Goal: Entertainment & Leisure: Consume media (video, audio)

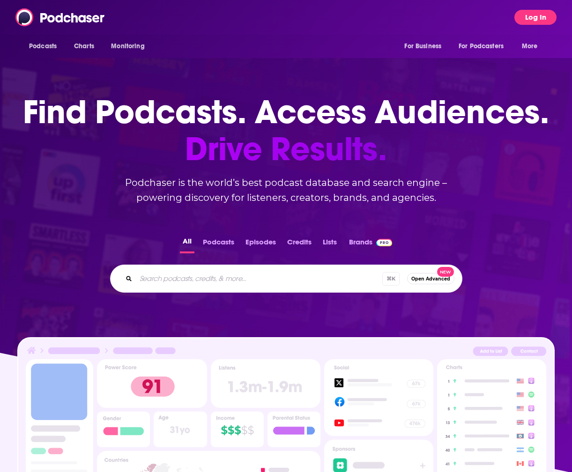
click at [532, 15] on button "Log In" at bounding box center [535, 17] width 42 height 15
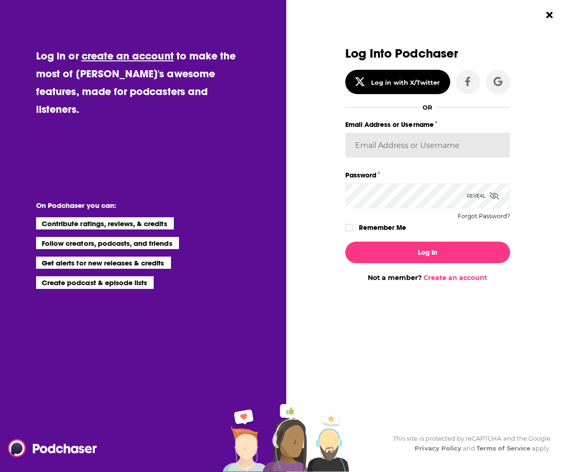
type input "[PERSON_NAME][EMAIL_ADDRESS][DOMAIN_NAME]"
drag, startPoint x: 348, startPoint y: 228, endPoint x: 363, endPoint y: 236, distance: 17.2
click at [348, 228] on icon "Dialog" at bounding box center [349, 228] width 6 height 6
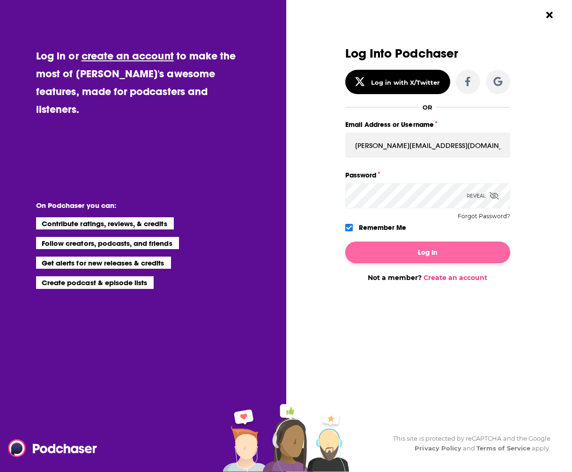
click at [411, 255] on button "Log In" at bounding box center [427, 253] width 165 height 22
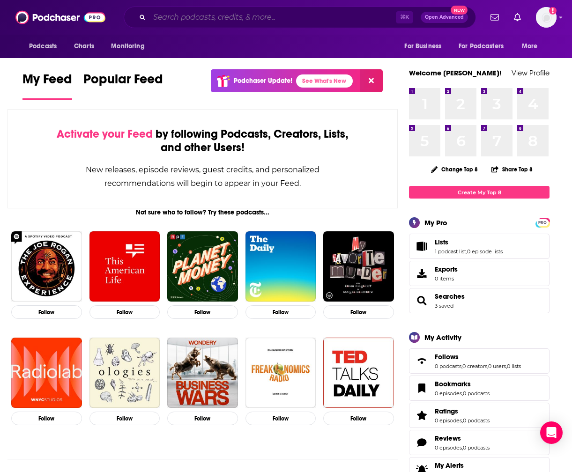
click at [170, 18] on input "Search podcasts, credits, & more..." at bounding box center [272, 17] width 246 height 15
click at [261, 19] on input "Search podcasts, credits, & more..." at bounding box center [272, 17] width 246 height 15
click at [291, 17] on input "Search podcasts, credits, & more..." at bounding box center [272, 17] width 246 height 15
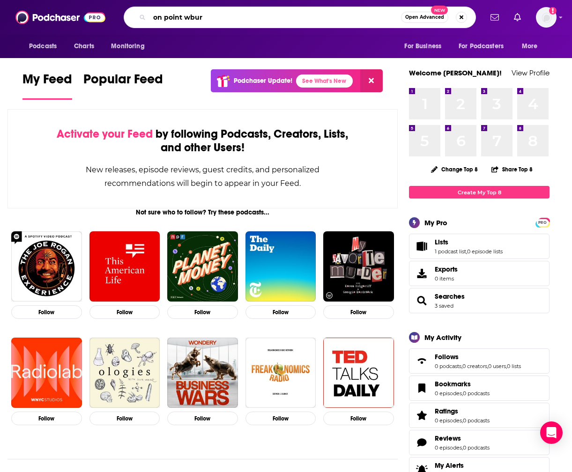
type input "on point wbur"
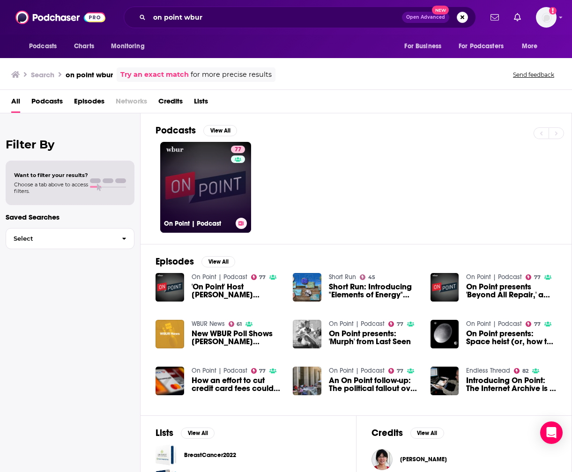
click at [228, 186] on link "77 On Point | Podcast" at bounding box center [205, 187] width 91 height 91
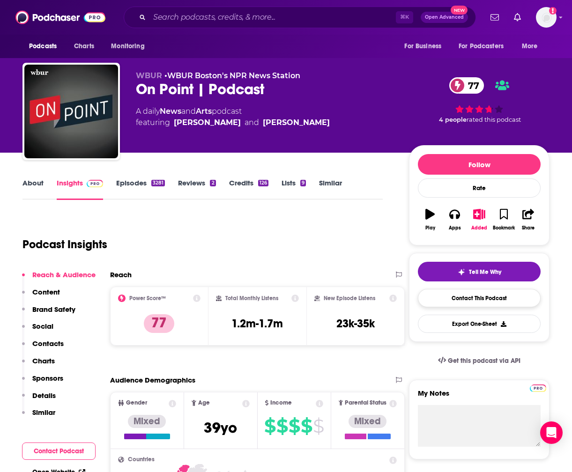
click at [485, 297] on link "Contact This Podcast" at bounding box center [479, 298] width 123 height 18
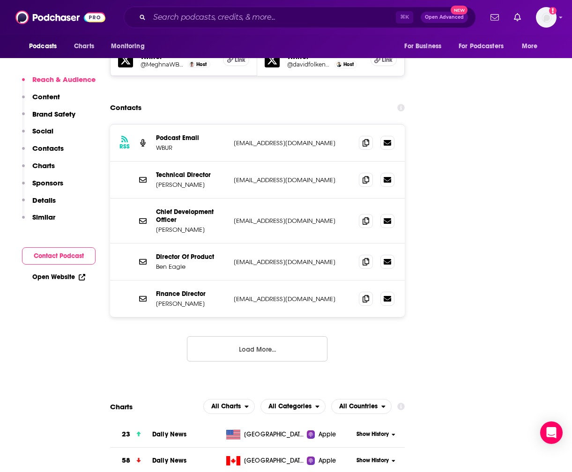
scroll to position [1055, 1]
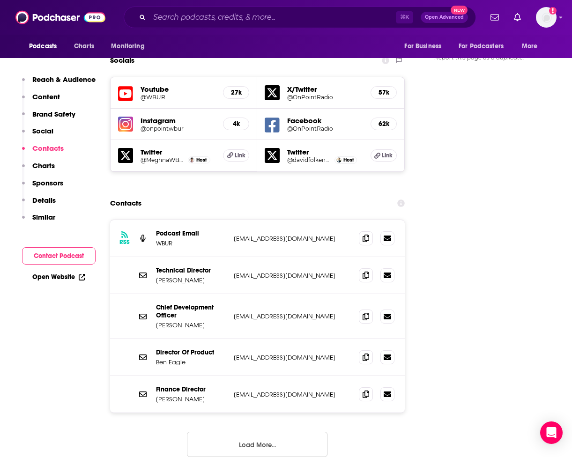
click at [294, 432] on button "Load More..." at bounding box center [257, 444] width 140 height 25
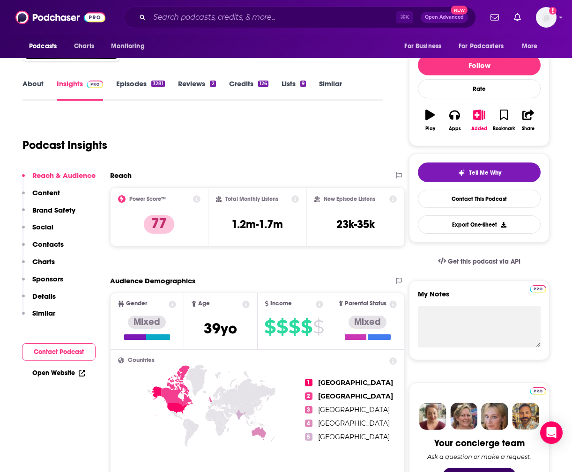
scroll to position [105, 2]
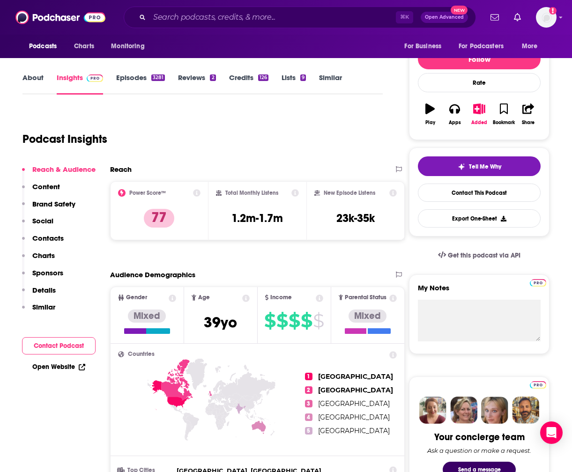
click at [34, 78] on link "About" at bounding box center [32, 84] width 21 height 22
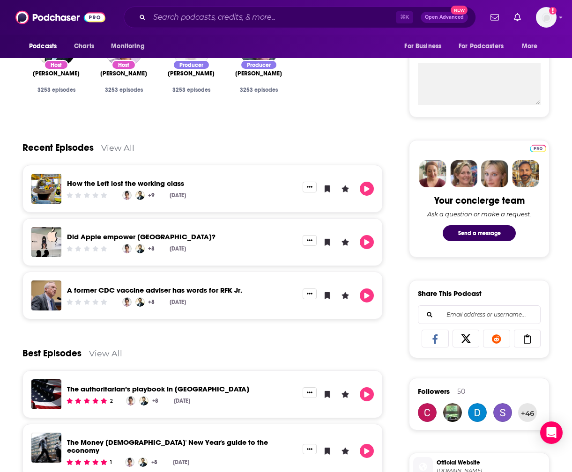
scroll to position [386, 0]
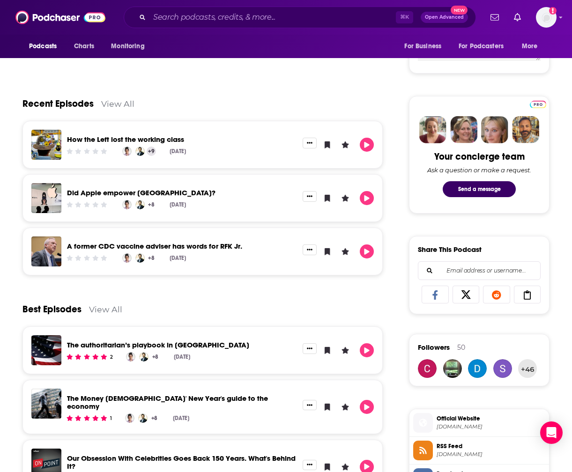
click at [151, 151] on link "+9" at bounding box center [151, 151] width 9 height 9
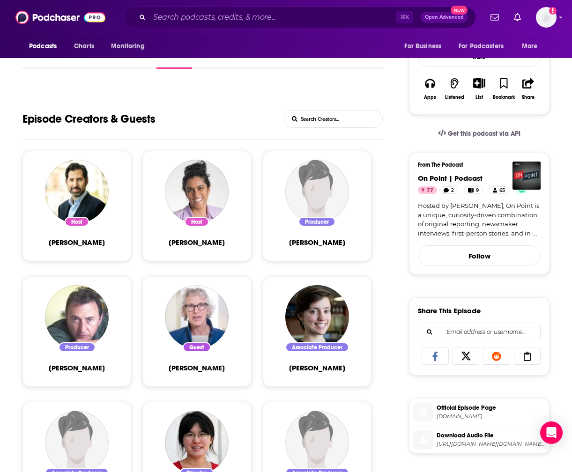
scroll to position [182, 0]
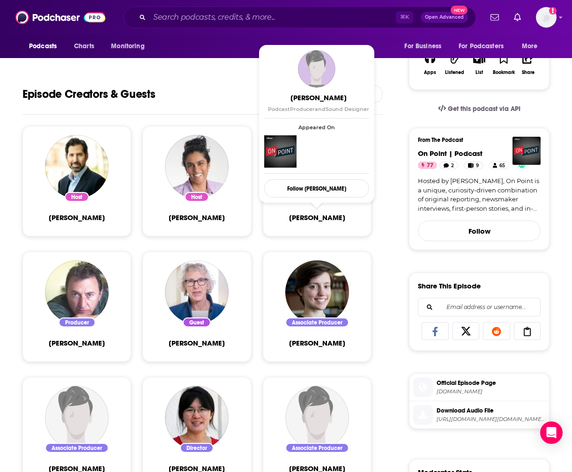
click at [317, 218] on span "[PERSON_NAME]" at bounding box center [317, 217] width 56 height 9
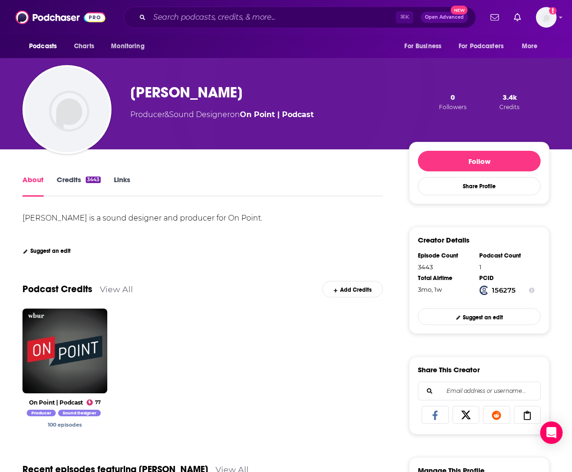
scroll to position [55, 0]
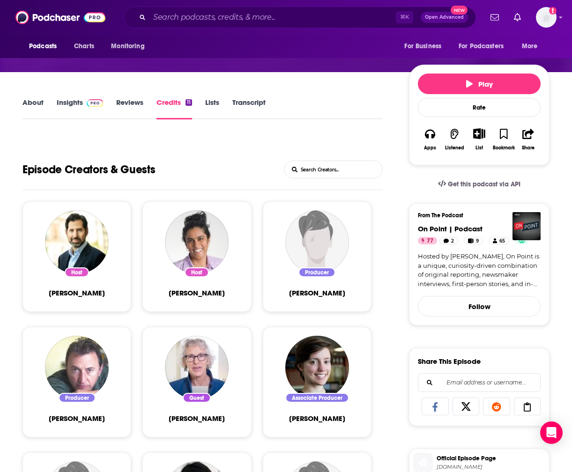
scroll to position [112, 0]
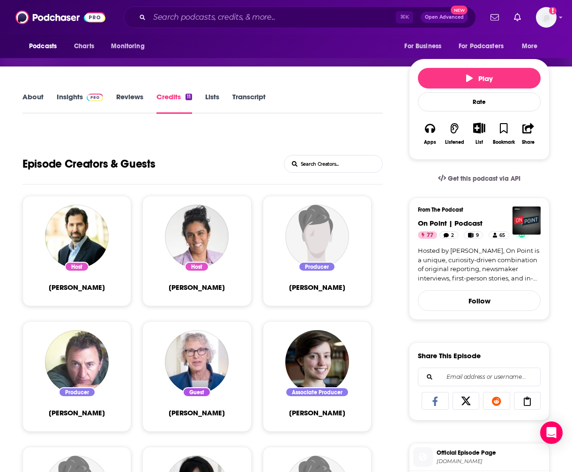
click at [193, 287] on span "[PERSON_NAME]" at bounding box center [197, 287] width 56 height 9
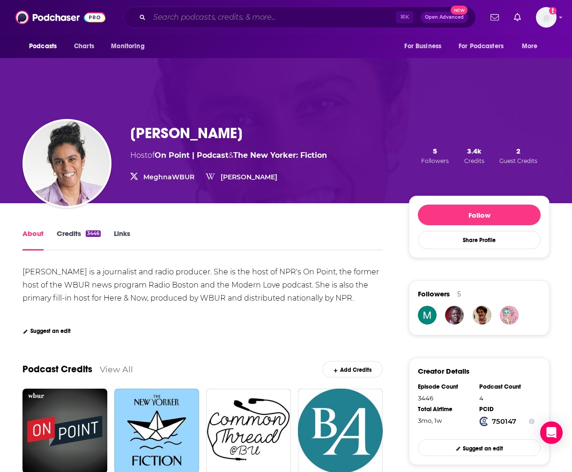
click at [249, 19] on input "Search podcasts, credits, & more..." at bounding box center [272, 17] width 246 height 15
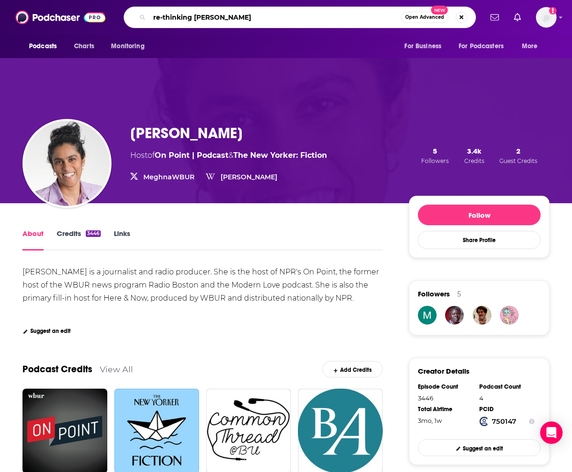
type input "re-thinking [PERSON_NAME]"
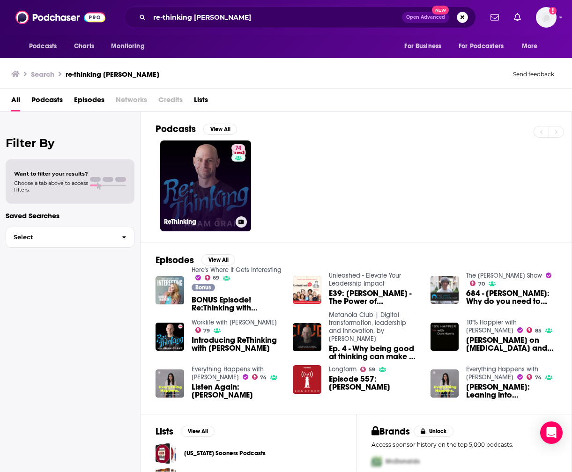
click at [209, 189] on link "74 ReThinking" at bounding box center [205, 185] width 91 height 91
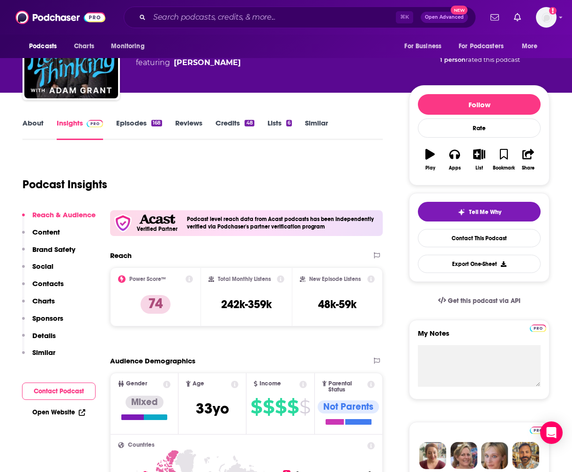
scroll to position [62, 0]
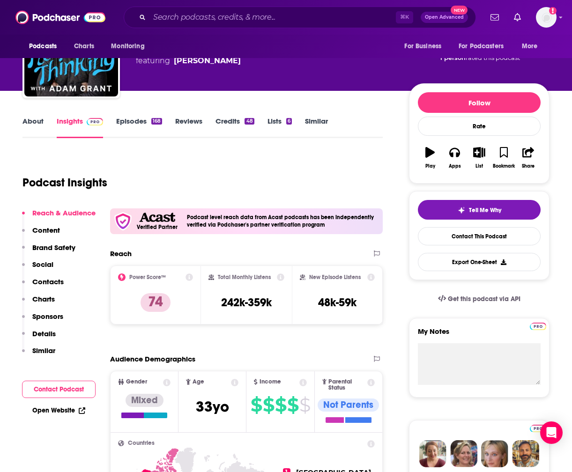
click at [124, 122] on link "Episodes 168" at bounding box center [139, 128] width 46 height 22
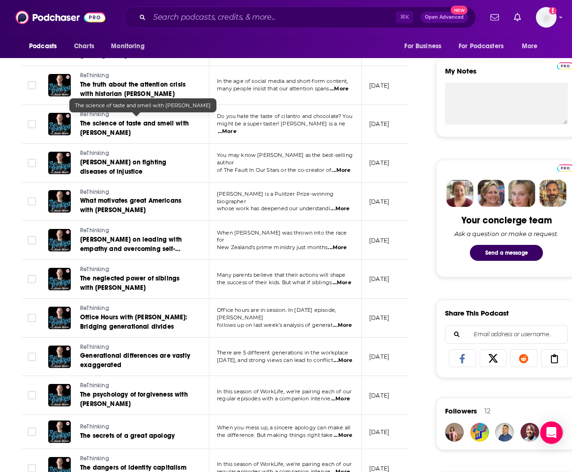
scroll to position [301, 0]
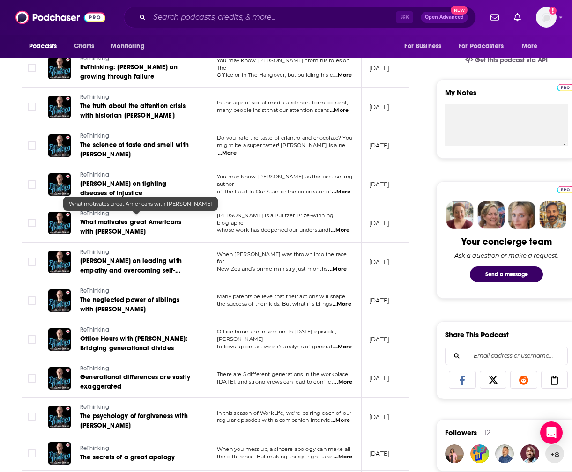
click at [131, 222] on link "What motivates great Americans with [PERSON_NAME]" at bounding box center [136, 227] width 112 height 19
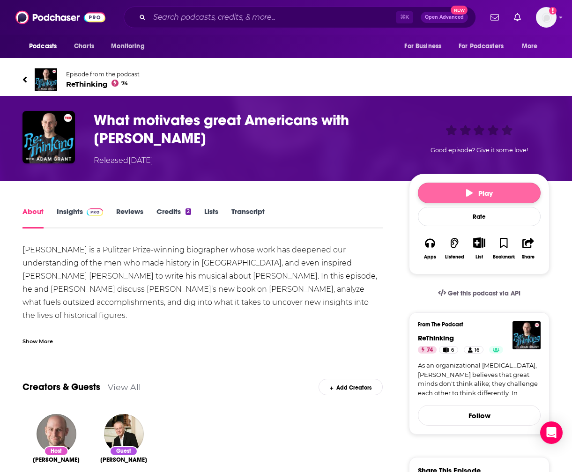
click at [479, 193] on span "Play" at bounding box center [479, 193] width 27 height 9
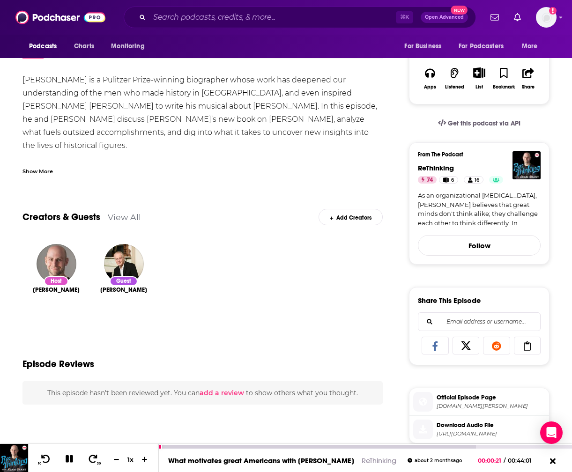
scroll to position [168, 0]
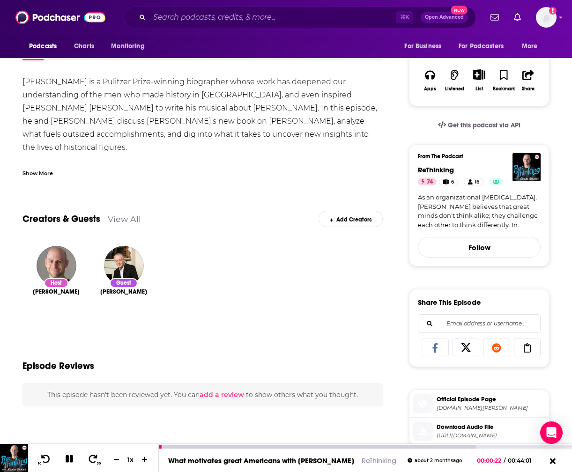
click at [90, 457] on icon at bounding box center [93, 459] width 11 height 8
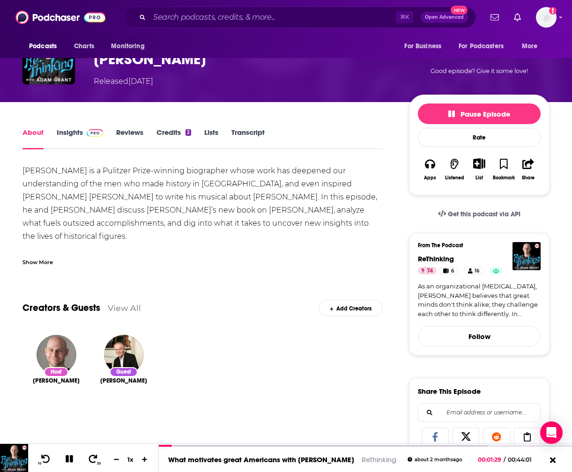
scroll to position [75, 0]
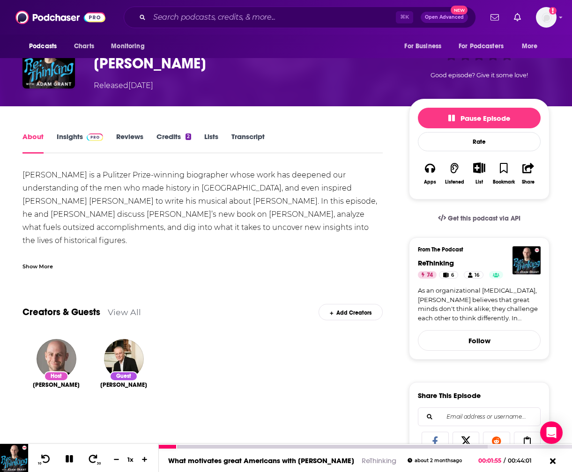
click at [94, 458] on icon at bounding box center [93, 459] width 8 height 8
click at [92, 460] on icon at bounding box center [93, 459] width 11 height 8
click at [95, 458] on icon at bounding box center [93, 459] width 8 height 8
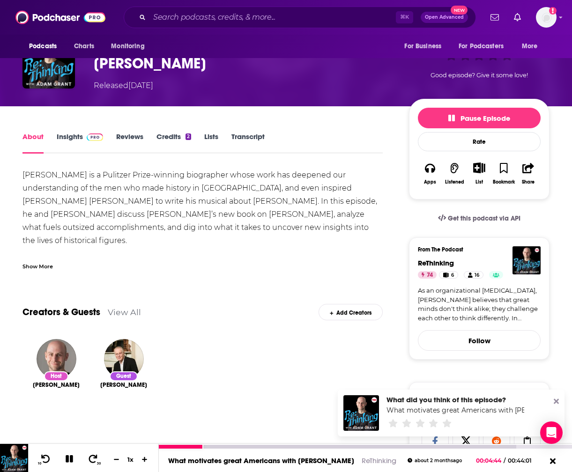
click at [93, 457] on icon at bounding box center [93, 459] width 11 height 8
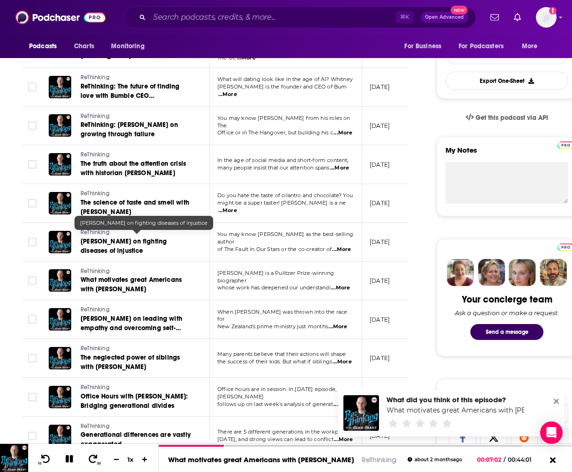
scroll to position [179, 0]
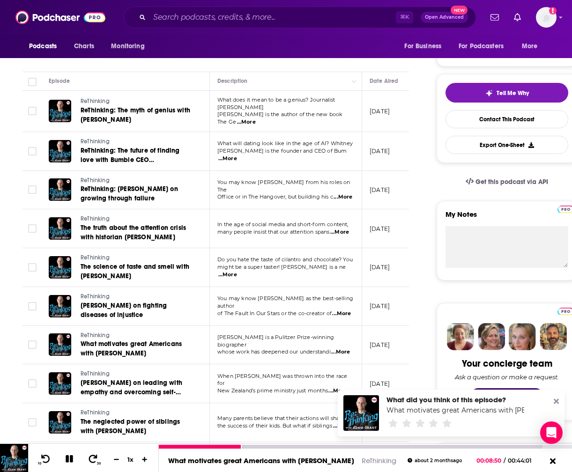
click at [93, 458] on icon at bounding box center [93, 459] width 11 height 8
drag, startPoint x: 69, startPoint y: 459, endPoint x: 318, endPoint y: 326, distance: 282.4
click at [70, 458] on icon at bounding box center [69, 459] width 11 height 8
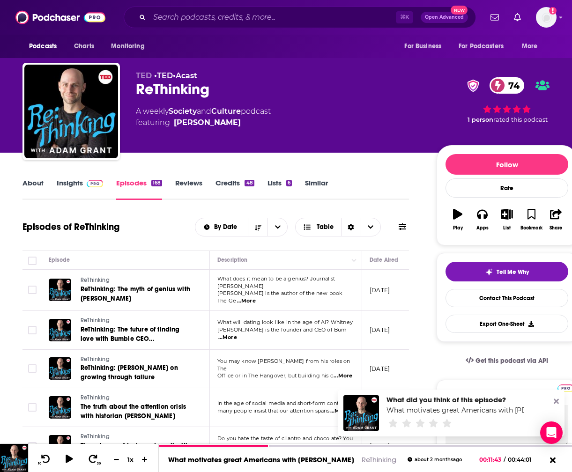
scroll to position [0, 0]
click at [518, 269] on span "Tell Me Why" at bounding box center [512, 271] width 32 height 7
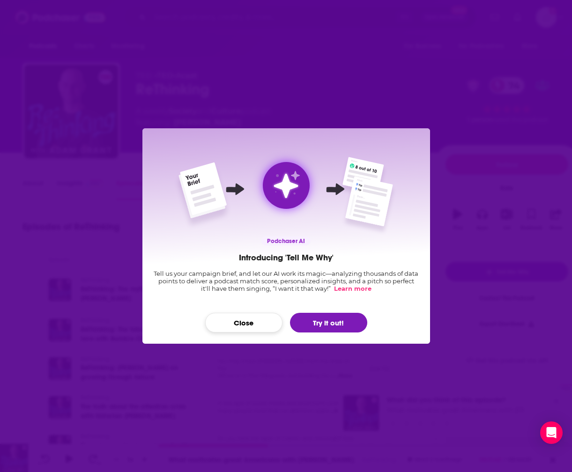
click at [232, 325] on button "Close" at bounding box center [243, 323] width 77 height 20
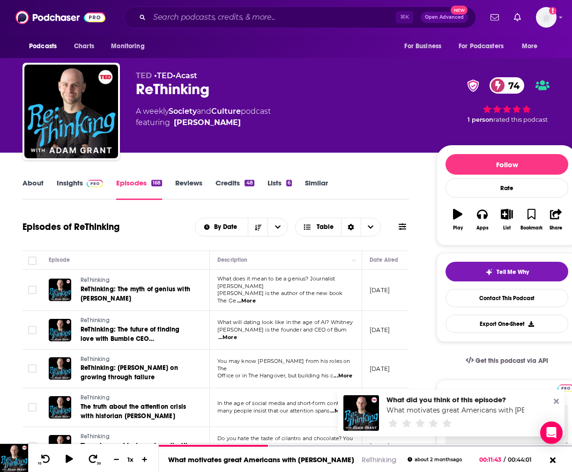
click at [35, 181] on link "About" at bounding box center [32, 189] width 21 height 22
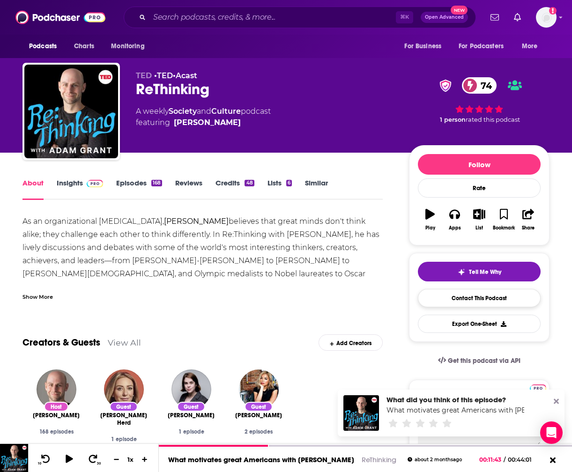
click at [487, 297] on link "Contact This Podcast" at bounding box center [479, 298] width 123 height 18
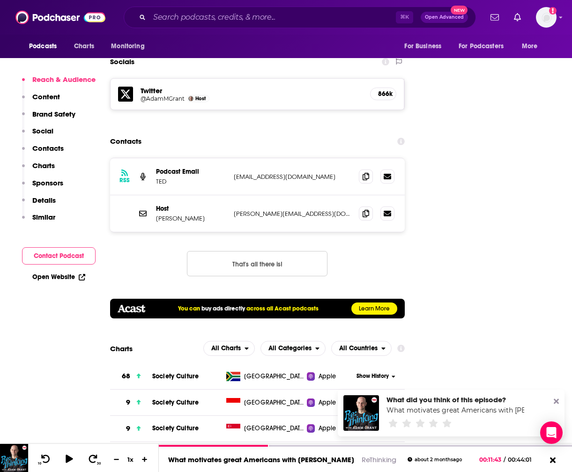
scroll to position [1075, 0]
